Goal: Task Accomplishment & Management: Use online tool/utility

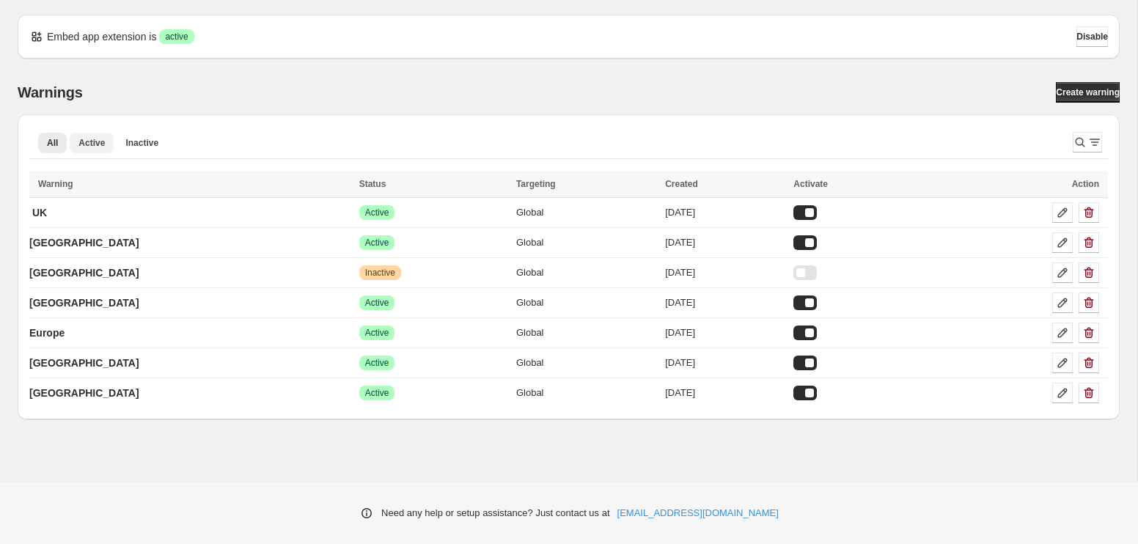
click at [86, 143] on span "Active" at bounding box center [91, 143] width 26 height 12
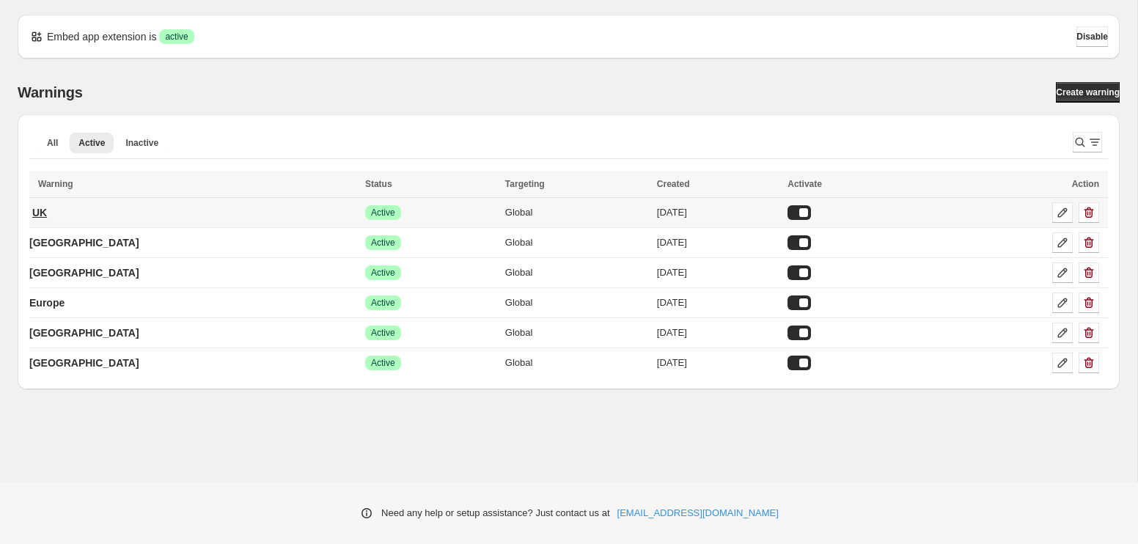
click at [42, 214] on p "UK" at bounding box center [39, 212] width 15 height 15
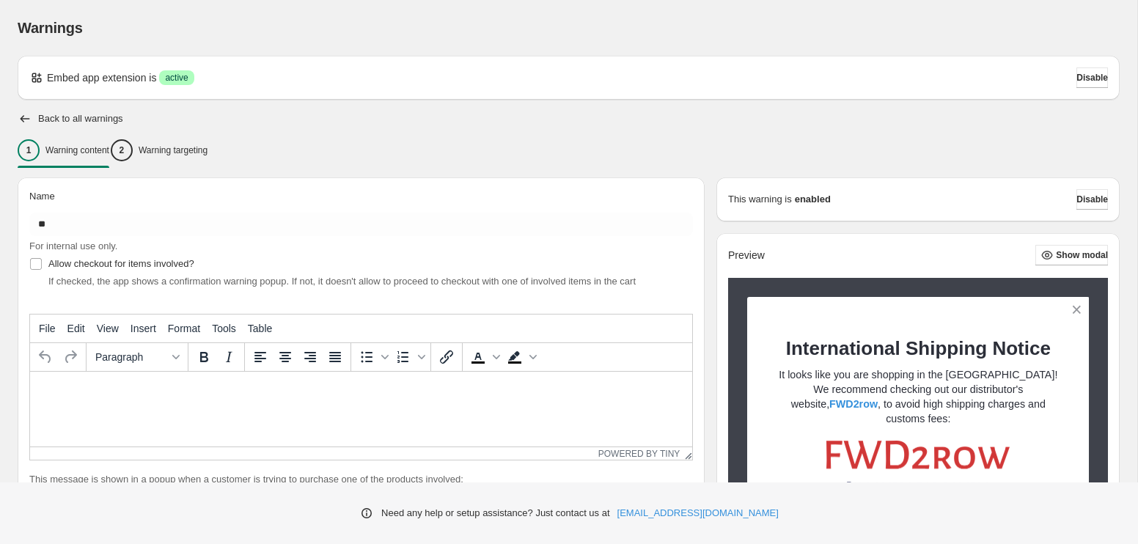
type input "**"
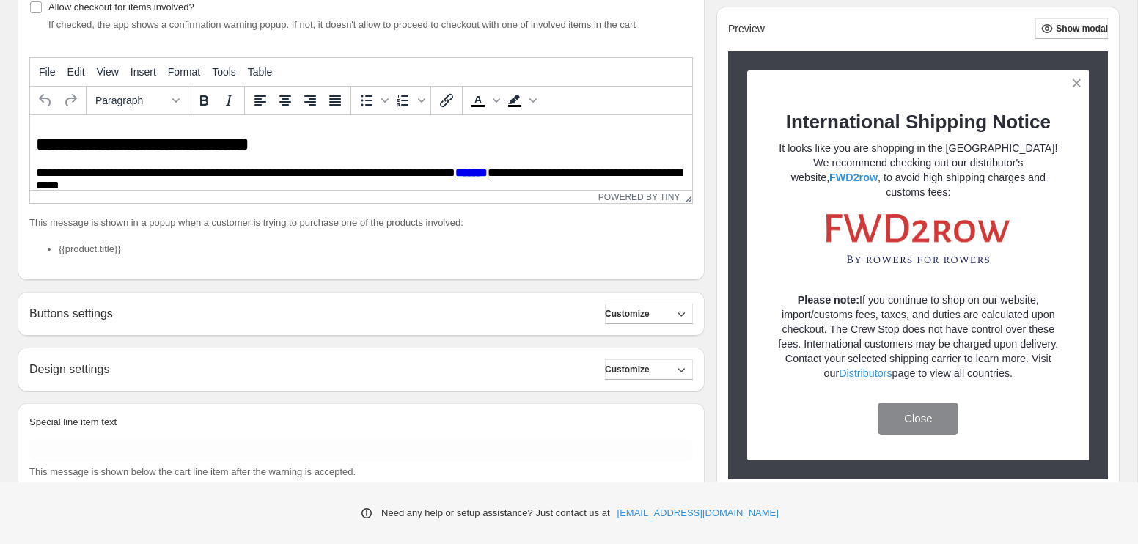
scroll to position [266, 0]
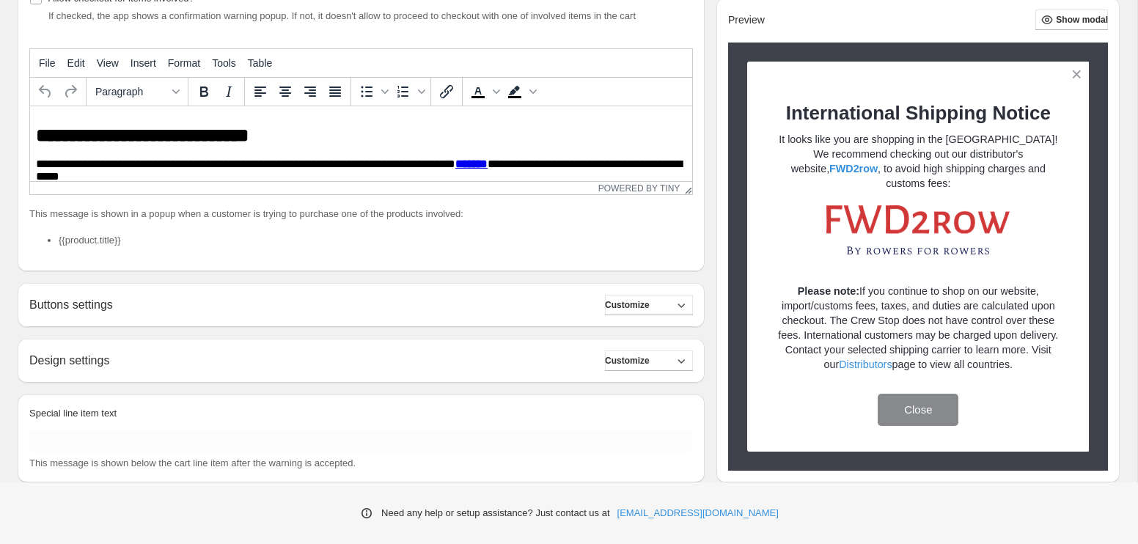
drag, startPoint x: 1058, startPoint y: 367, endPoint x: 1056, endPoint y: 266, distance: 102.0
click at [1056, 266] on div "International Shipping Notice It looks like you are shopping in the [GEOGRAPHIC…" at bounding box center [918, 237] width 291 height 271
click at [1056, 266] on p at bounding box center [918, 262] width 291 height 15
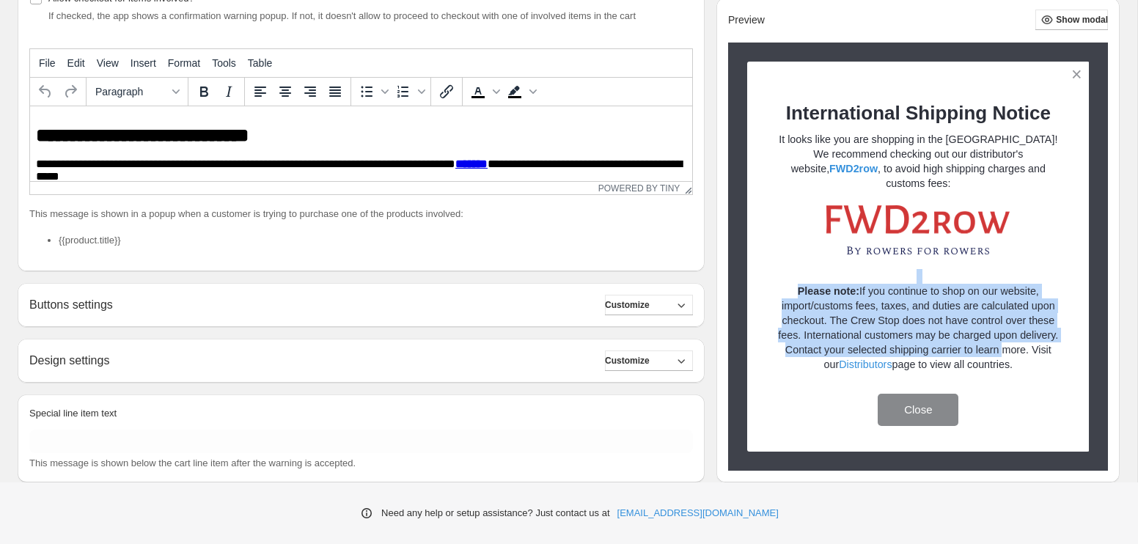
drag, startPoint x: 1056, startPoint y: 266, endPoint x: 1056, endPoint y: 355, distance: 89.5
click at [1056, 355] on div "International Shipping Notice It looks like you are shopping in the [GEOGRAPHIC…" at bounding box center [918, 237] width 291 height 271
click at [1056, 355] on p "Please note: If you continue to shop on our website, import/customs fees, taxes…" at bounding box center [918, 328] width 291 height 88
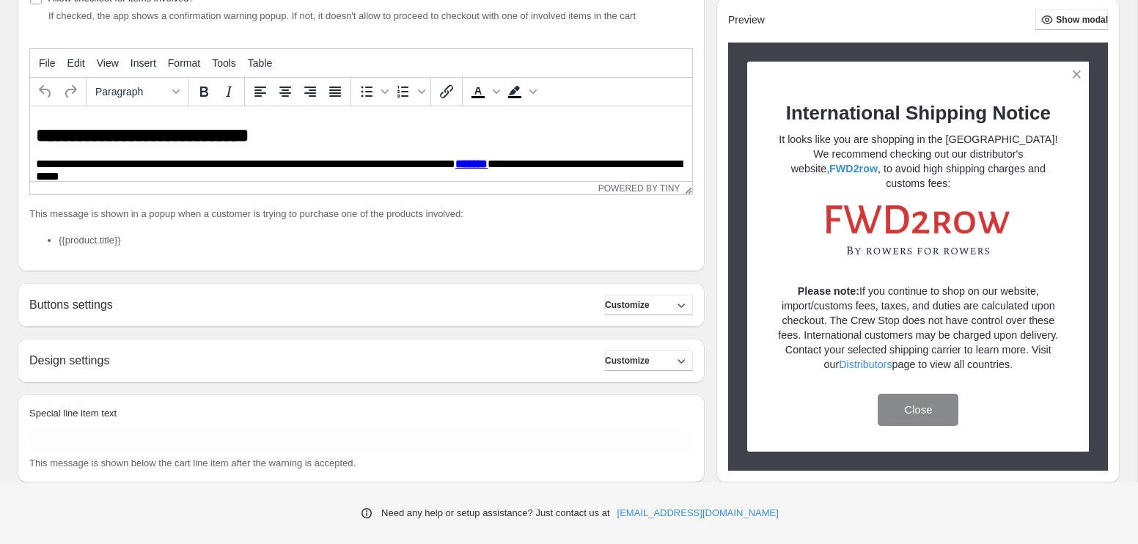
click at [1056, 355] on p "Please note: If you continue to shop on our website, import/customs fees, taxes…" at bounding box center [918, 328] width 291 height 88
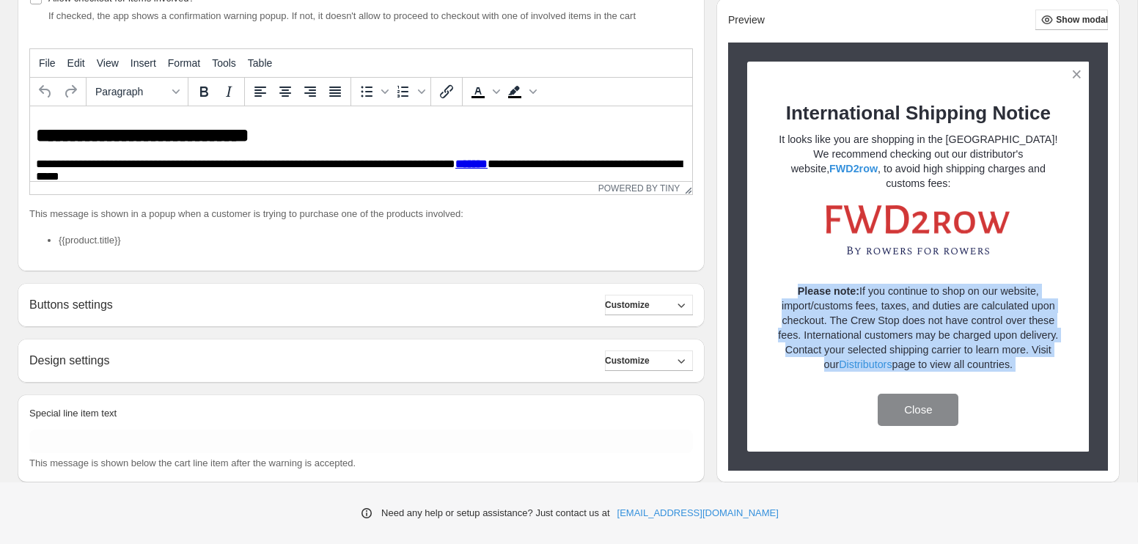
click at [1056, 355] on p "Please note: If you continue to shop on our website, import/customs fees, taxes…" at bounding box center [918, 328] width 291 height 88
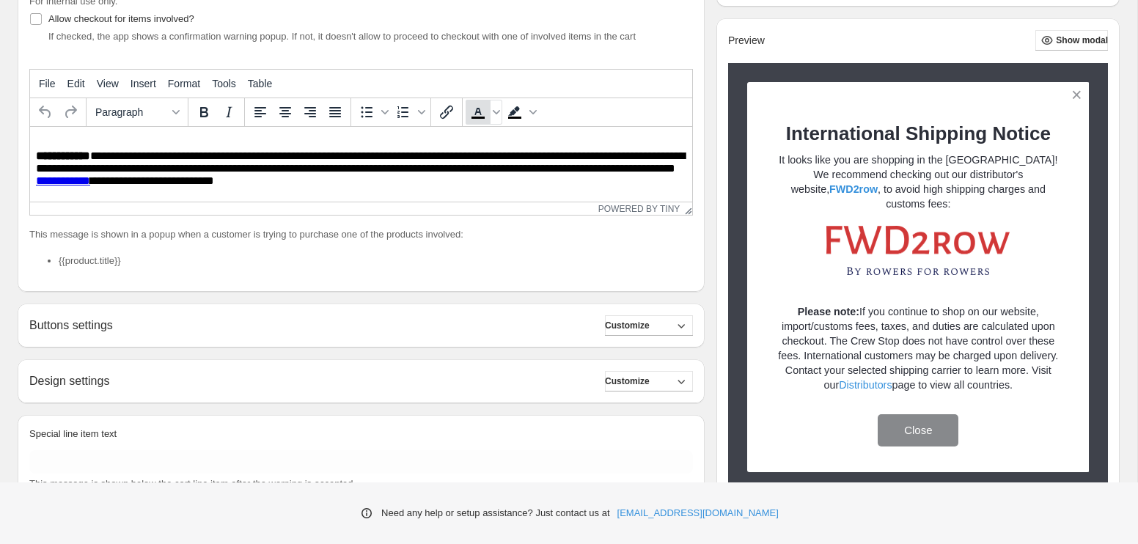
scroll to position [176, 0]
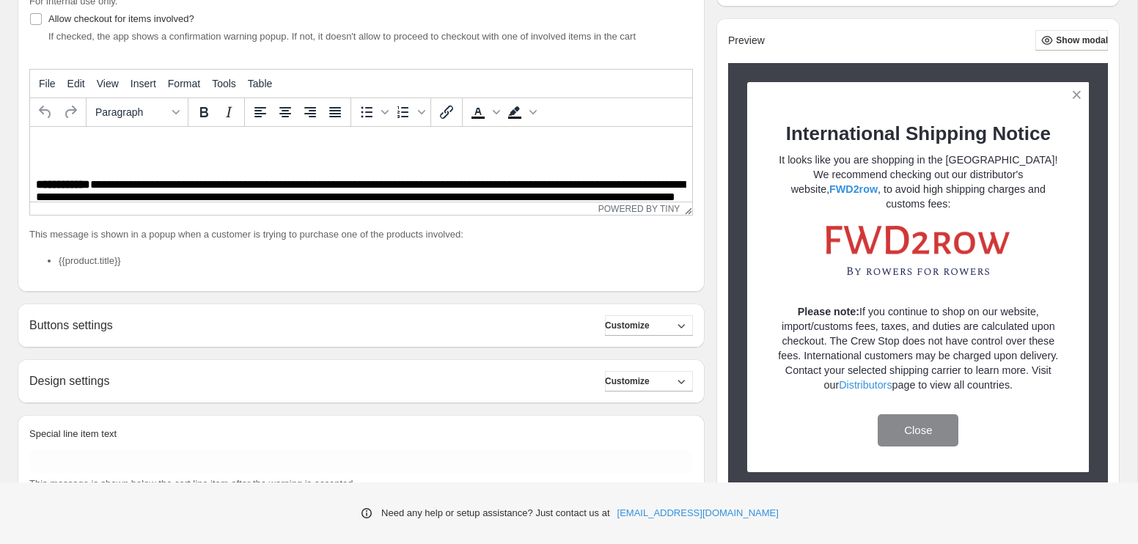
click at [1108, 64] on div "Preview Show modal International Shipping Notice It looks like you are shopping…" at bounding box center [918, 260] width 403 height 485
click at [1094, 51] on button "Show modal" at bounding box center [1072, 40] width 73 height 21
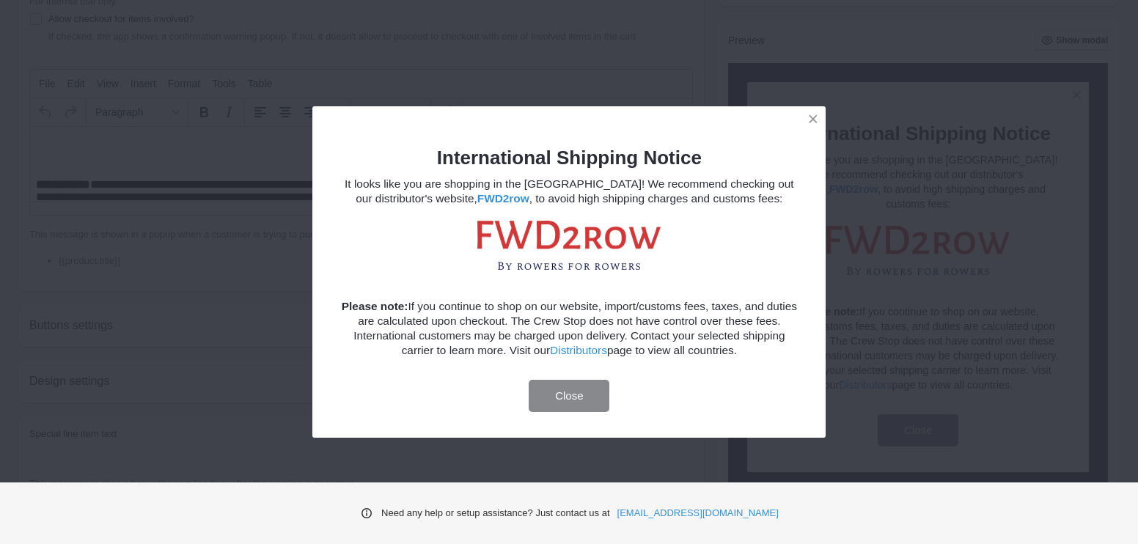
click at [585, 392] on button "Close" at bounding box center [569, 396] width 81 height 32
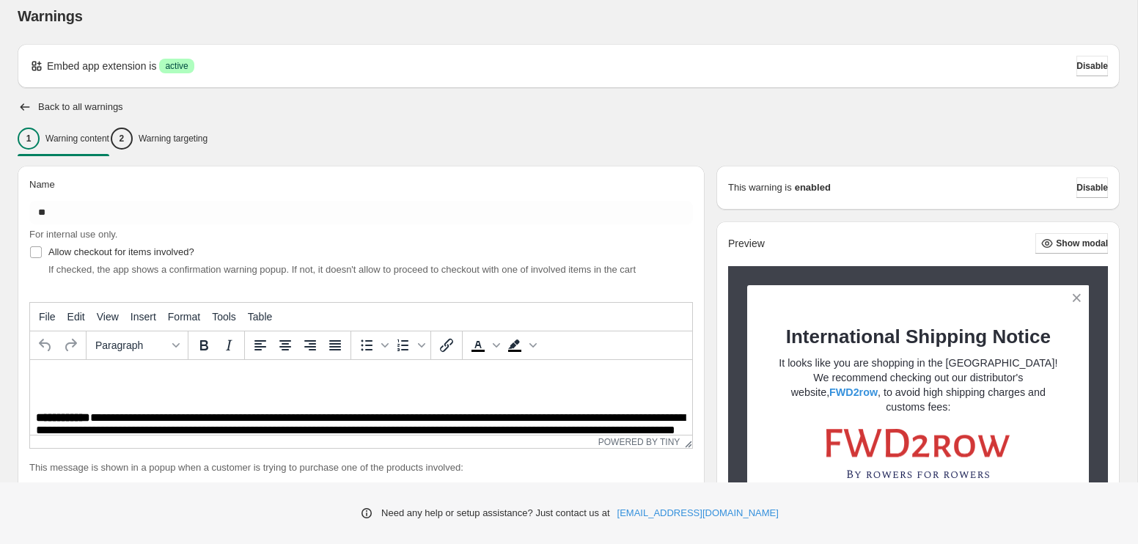
scroll to position [0, 0]
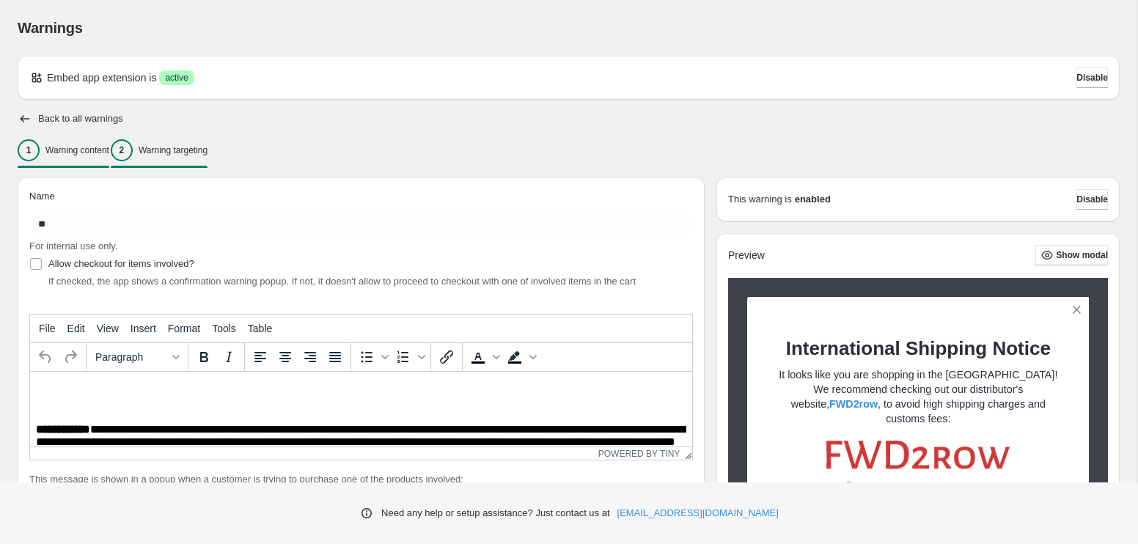
click at [208, 154] on p "Warning targeting" at bounding box center [173, 150] width 69 height 12
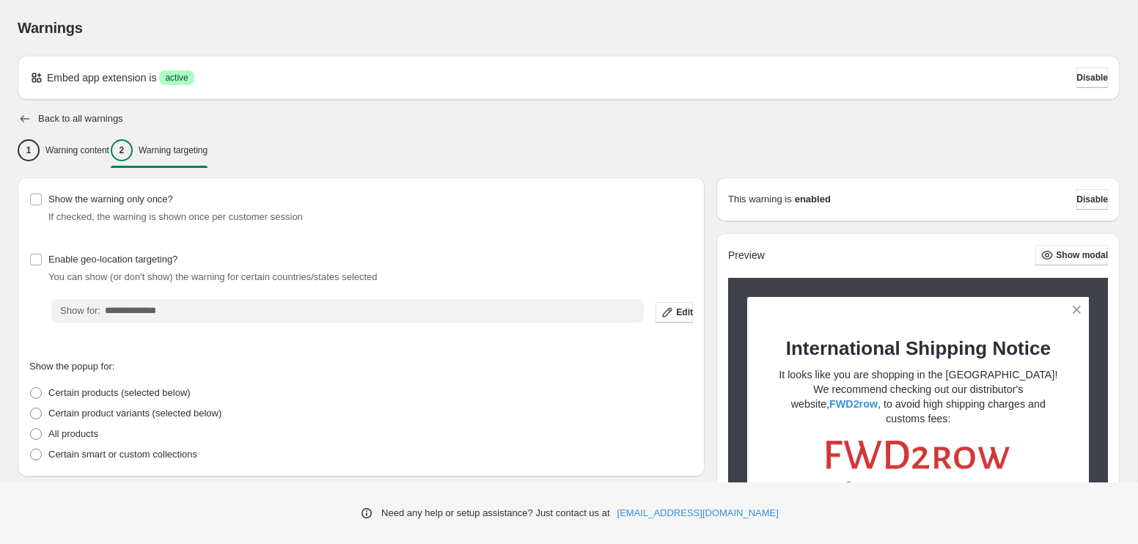
click at [22, 115] on icon "button" at bounding box center [25, 118] width 15 height 15
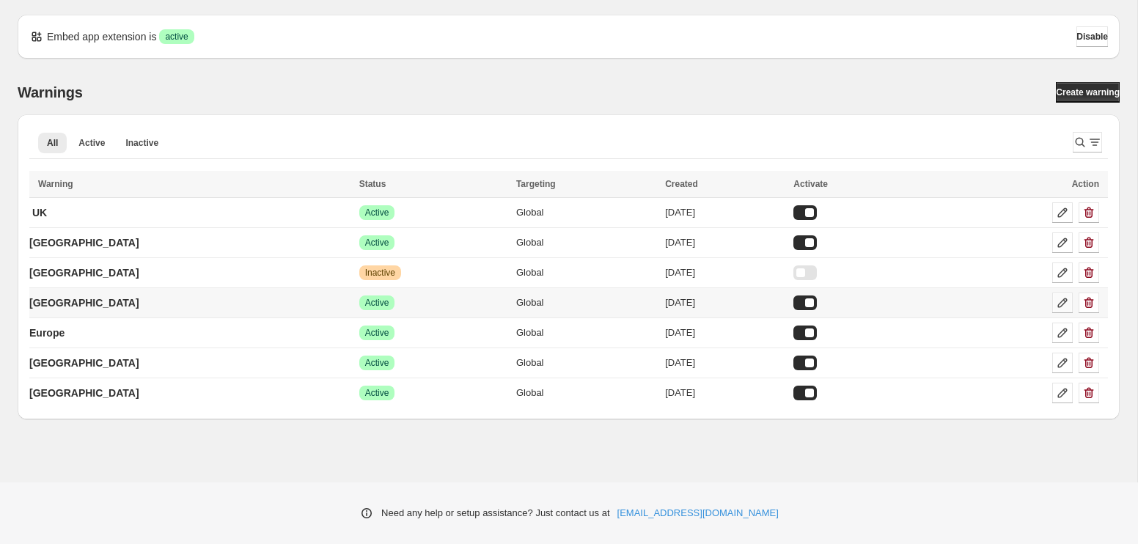
click at [1063, 301] on icon at bounding box center [1063, 304] width 10 height 10
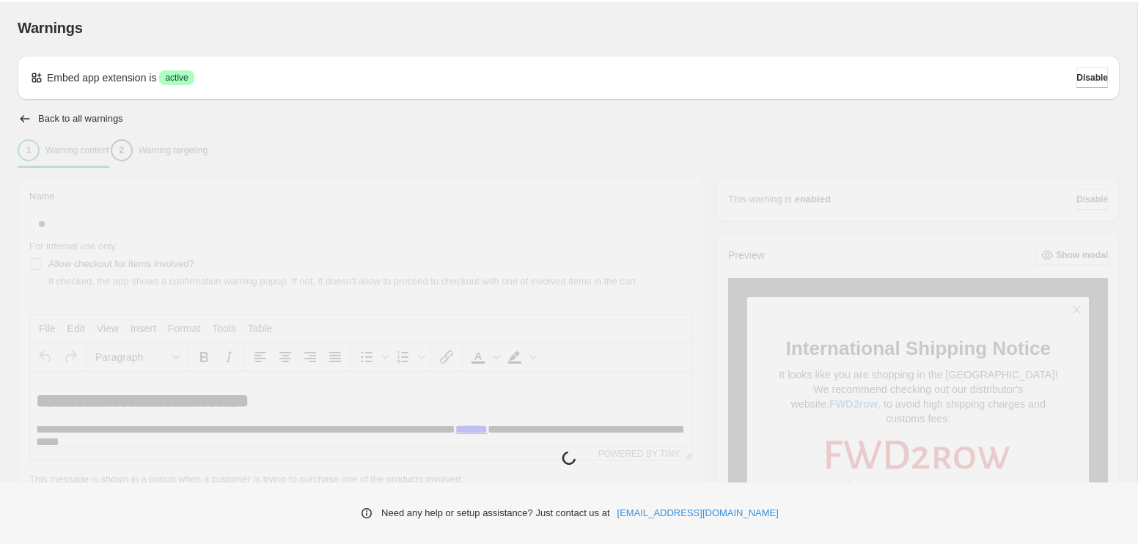
type input "******"
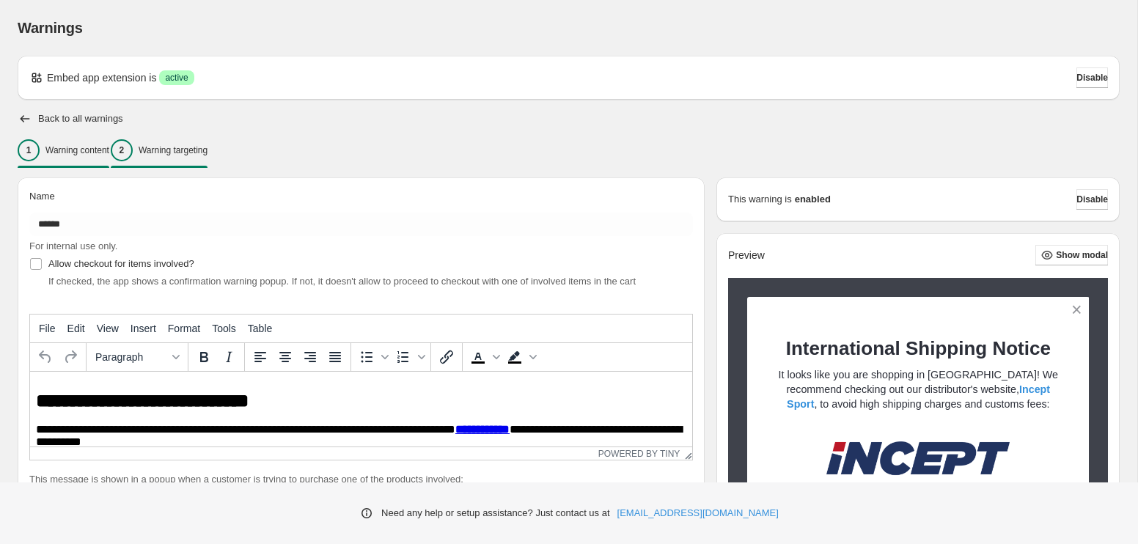
click at [191, 140] on div "2 Warning targeting" at bounding box center [159, 150] width 97 height 22
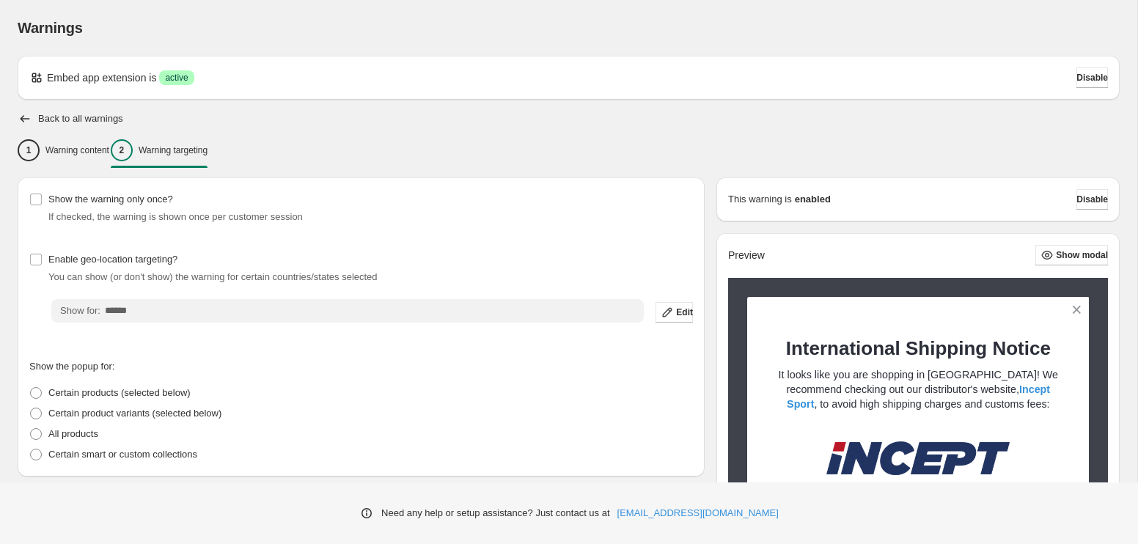
click at [50, 118] on h2 "Back to all warnings" at bounding box center [80, 119] width 85 height 12
click at [23, 119] on icon "button" at bounding box center [26, 118] width 10 height 7
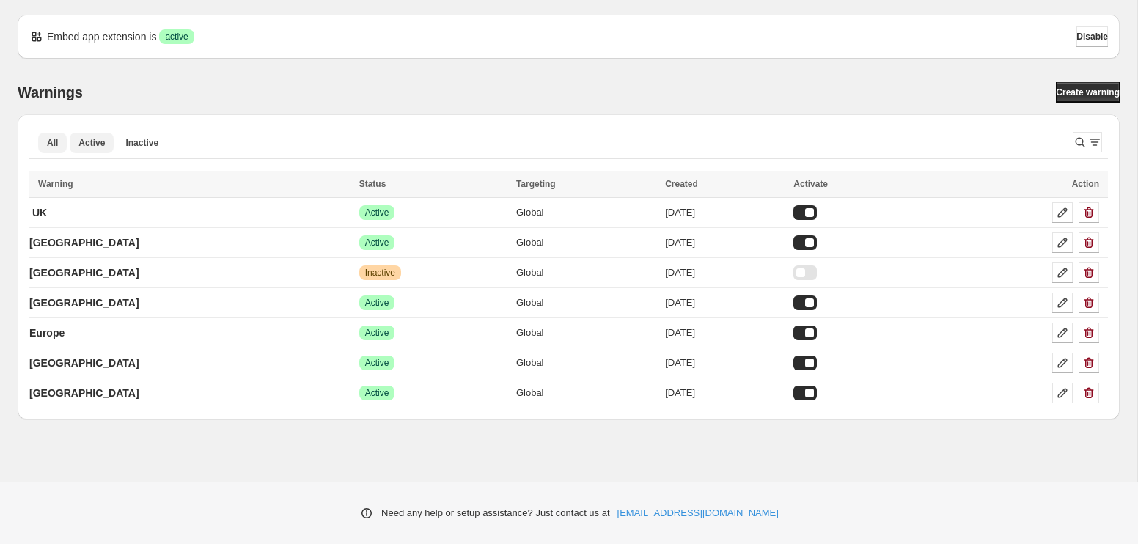
click at [96, 135] on button "Active" at bounding box center [92, 143] width 44 height 21
